Goal: Find specific page/section: Find specific page/section

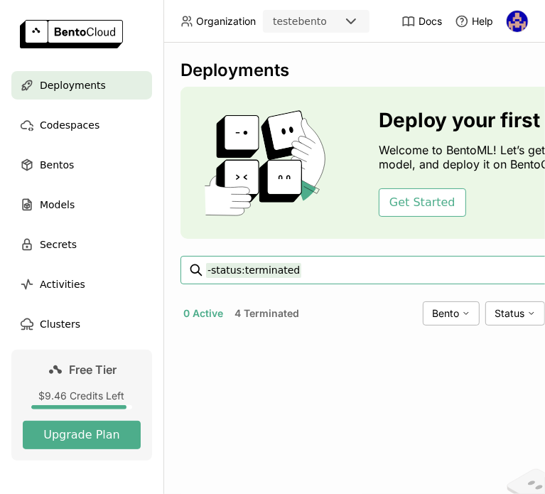
scroll to position [0, 43]
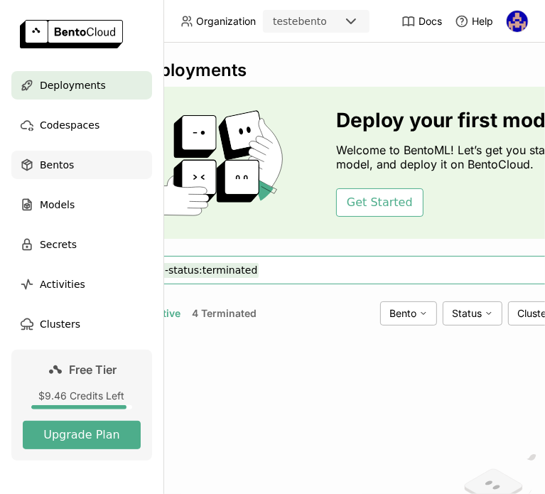
click at [49, 159] on span "Bentos" at bounding box center [57, 164] width 34 height 17
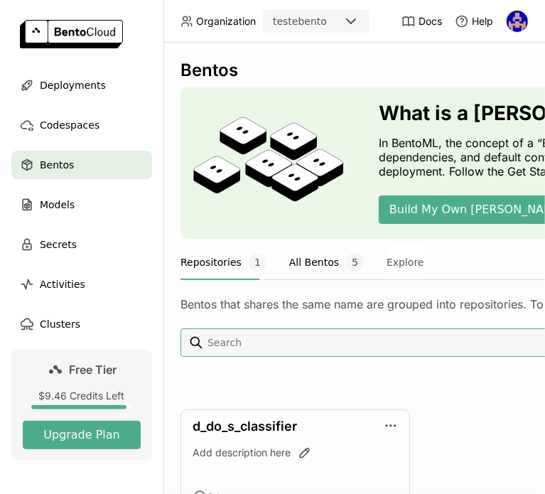
scroll to position [0, 43]
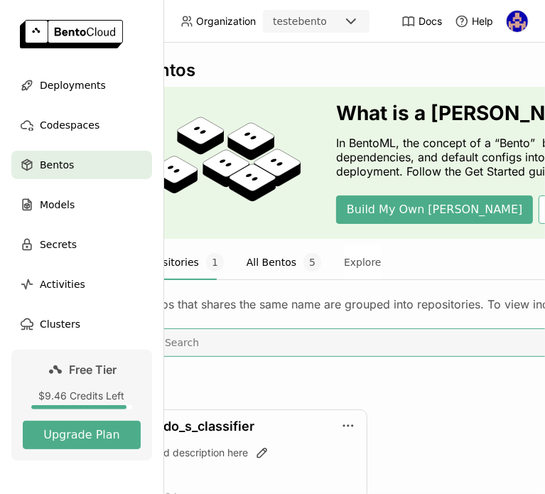
click at [274, 258] on button "All Bentos 5" at bounding box center [284, 263] width 75 height 36
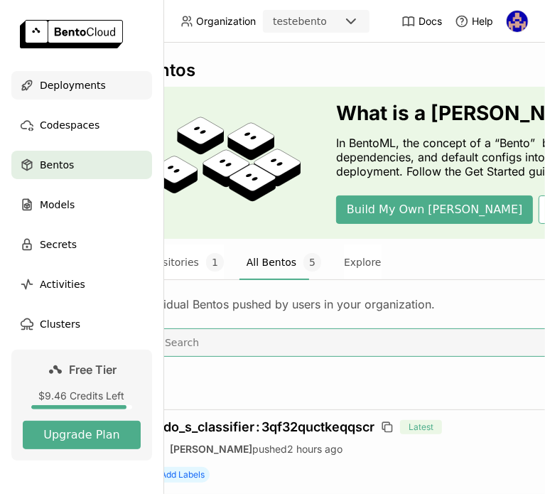
click at [82, 88] on span "Deployments" at bounding box center [73, 85] width 66 height 17
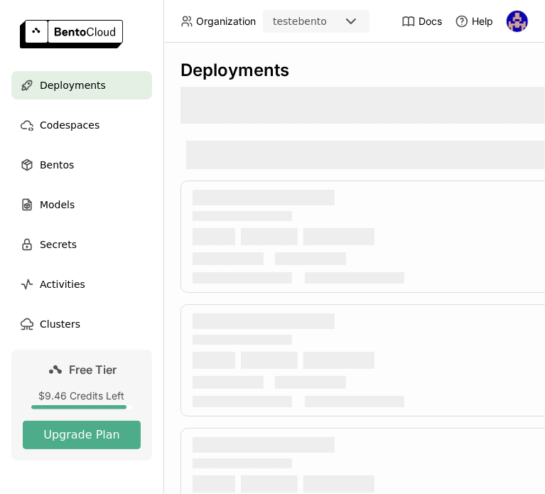
scroll to position [0, 43]
